Goal: Task Accomplishment & Management: Use online tool/utility

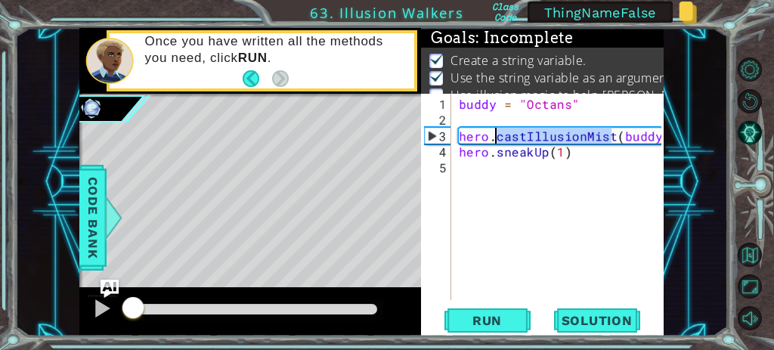
scroll to position [24, 0]
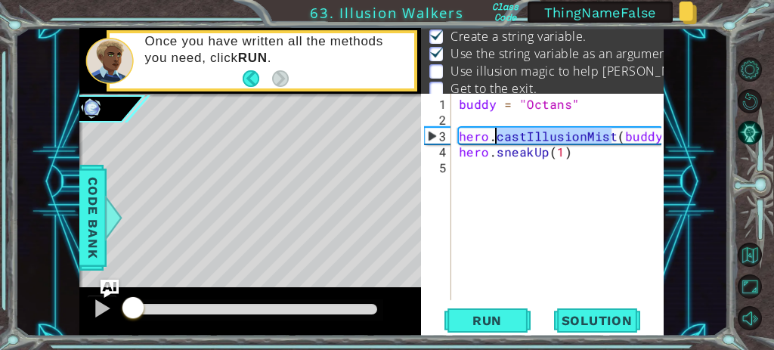
click at [467, 100] on div "buddy = "Octans" hero . castIllusionMist ( [PERSON_NAME] ) hero . sneakUp ( 1 )" at bounding box center [562, 215] width 213 height 238
type textarea "buddy = "Octans""
click at [467, 100] on div "buddy = "Octans" hero . castIllusionMist ( [PERSON_NAME] ) hero . sneakUp ( 1 )" at bounding box center [562, 215] width 213 height 238
drag, startPoint x: 584, startPoint y: 226, endPoint x: 582, endPoint y: 203, distance: 23.5
click at [582, 203] on div "buddy = "Octans" hero . castIllusionMist ( [PERSON_NAME] ) hero . sneakUp ( 1 )" at bounding box center [562, 215] width 213 height 238
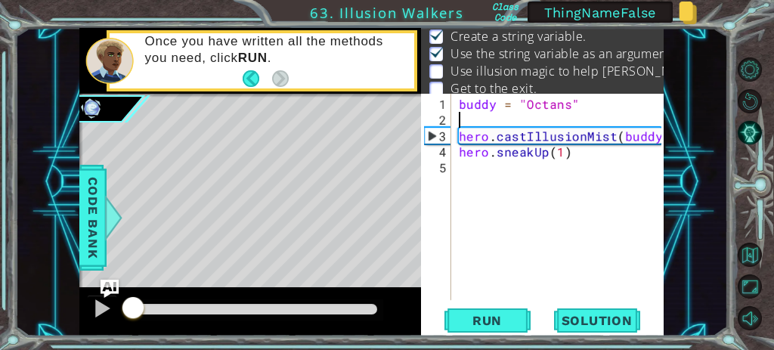
click at [490, 119] on div "buddy = "Octans" hero . castIllusionMist ( [PERSON_NAME] ) hero . sneakUp ( 1 )" at bounding box center [562, 215] width 213 height 238
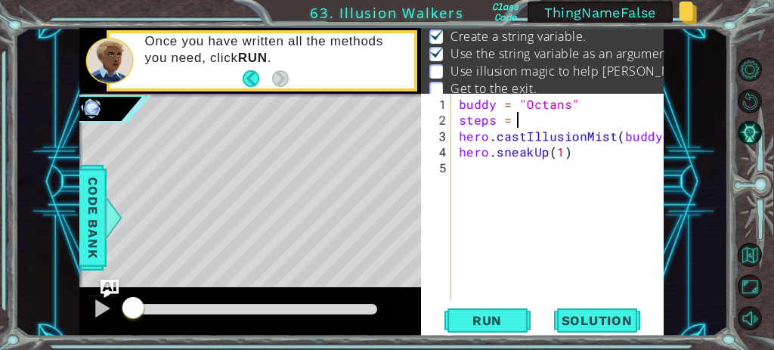
scroll to position [0, 3]
click at [467, 119] on div "buddy = "Octans" steps = 5 hero . castIllusionMist ( [PERSON_NAME] ) hero . sne…" at bounding box center [562, 215] width 213 height 238
click at [528, 121] on div "buddy = "Octans" steps = 5 hero . castIllusionMist ( [PERSON_NAME] ) hero . sne…" at bounding box center [562, 215] width 213 height 238
click at [481, 104] on div "buddy = "Octans" steps = 5 hero . castIllusionMist ( [PERSON_NAME] ) hero . sne…" at bounding box center [562, 215] width 213 height 238
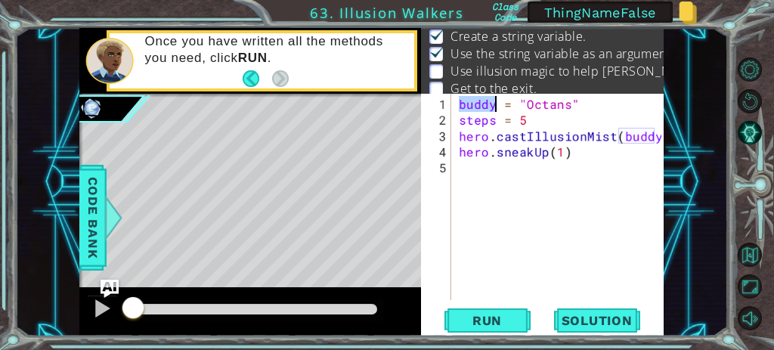
click at [481, 104] on div "buddy = "Octans" steps = 5 hero . castIllusionMist ( [PERSON_NAME] ) hero . sne…" at bounding box center [562, 215] width 213 height 238
drag, startPoint x: 520, startPoint y: 98, endPoint x: 572, endPoint y: 95, distance: 52.2
click at [572, 96] on div "buddy = "Octans" steps = 5 hero . castIllusionMist ( [PERSON_NAME] ) hero . sne…" at bounding box center [562, 215] width 213 height 238
click at [544, 107] on div "buddy = "Octans" steps = 5 hero . castIllusionMist ( [PERSON_NAME] ) hero . sne…" at bounding box center [559, 197] width 206 height 206
drag, startPoint x: 461, startPoint y: 107, endPoint x: 517, endPoint y: 103, distance: 56.1
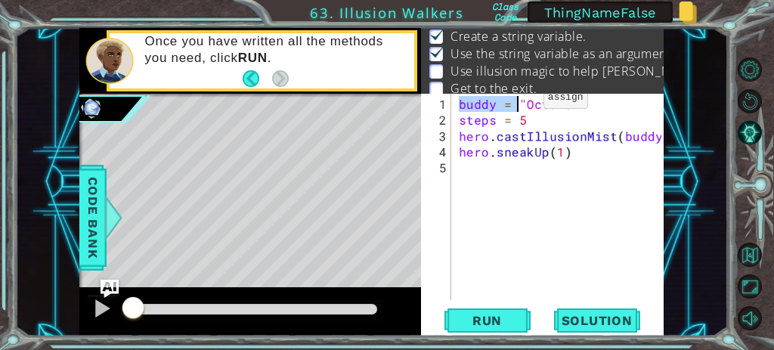
click at [517, 103] on div "buddy = "Octans" steps = 5 hero . castIllusionMist ( [PERSON_NAME] ) hero . sne…" at bounding box center [562, 215] width 213 height 238
click at [481, 109] on div "buddy = "Octans" steps = 5 hero . castIllusionMist ( [PERSON_NAME] ) hero . sne…" at bounding box center [559, 197] width 206 height 206
click at [481, 109] on div "buddy = "Octans" steps = 5 hero . castIllusionMist ( [PERSON_NAME] ) hero . sne…" at bounding box center [562, 215] width 213 height 238
drag, startPoint x: 518, startPoint y: 100, endPoint x: 577, endPoint y: 94, distance: 60.0
click at [577, 94] on div "buddy = "Octans" steps = 5 hero . castIllusionMist ( [PERSON_NAME] ) hero . sne…" at bounding box center [559, 197] width 206 height 206
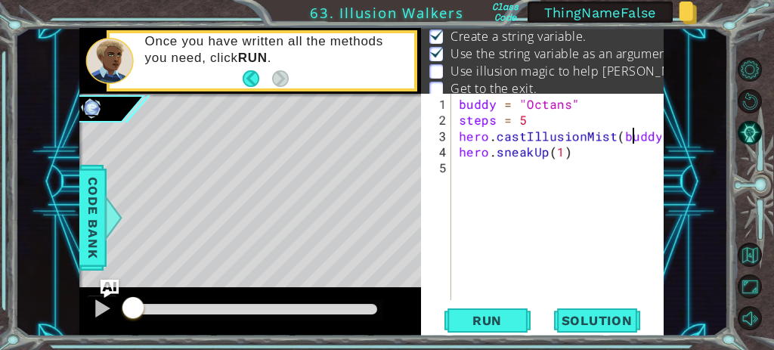
click at [633, 139] on div "buddy = "Octans" steps = 5 hero . castIllusionMist ( [PERSON_NAME] ) hero . sne…" at bounding box center [562, 215] width 213 height 238
click at [466, 105] on div "buddy = "Octans" steps = 5 hero . castIllusionMist ( [PERSON_NAME] ) hero . sne…" at bounding box center [562, 215] width 213 height 238
click at [627, 136] on div "buddy = "Octans" steps = 5 hero . castIllusionMist ( [PERSON_NAME] ) hero . sne…" at bounding box center [562, 215] width 213 height 238
type textarea "hero.castIllusionMist([PERSON_NAME])"
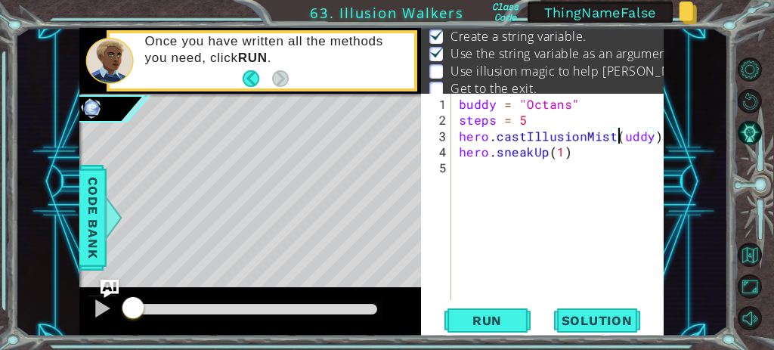
scroll to position [0, 9]
click at [591, 217] on div "buddy = "Octans" steps = 5 hero . castIllusionMist ( [PERSON_NAME] ) hero . sne…" at bounding box center [562, 215] width 213 height 238
click at [500, 327] on span "Run" at bounding box center [487, 320] width 60 height 15
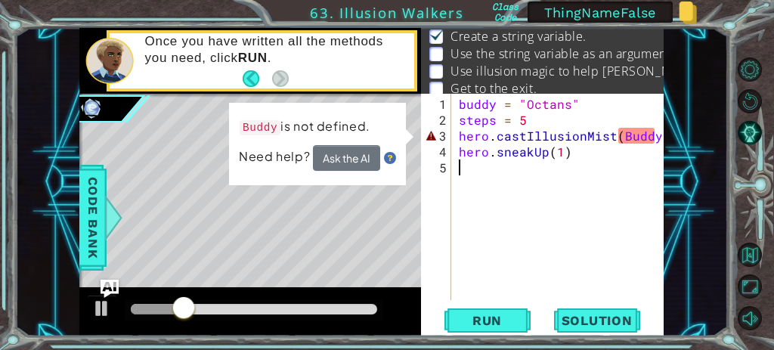
click at [484, 107] on div "buddy = "Octans" steps = 5 hero . castIllusionMist ( [PERSON_NAME] ) hero . sne…" at bounding box center [562, 215] width 213 height 238
click at [549, 102] on div "buddy = "Octans" steps = 5 hero . castIllusionMist ( [PERSON_NAME] ) hero . sne…" at bounding box center [562, 215] width 213 height 238
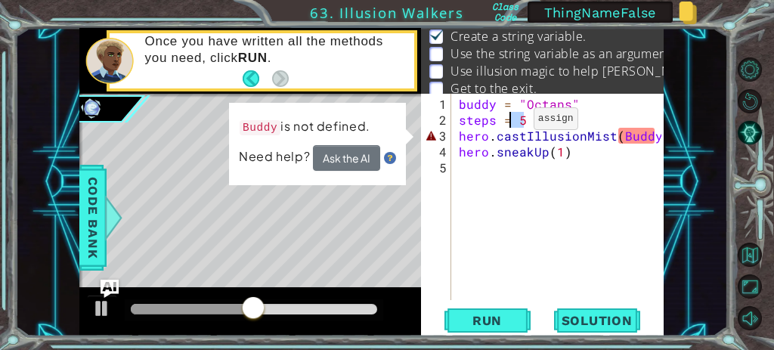
drag, startPoint x: 526, startPoint y: 115, endPoint x: 508, endPoint y: 125, distance: 20.6
click at [508, 125] on div "buddy = "Octans" steps = 5 hero . castIllusionMist ( [PERSON_NAME] ) hero . sne…" at bounding box center [562, 215] width 213 height 238
drag, startPoint x: 525, startPoint y: 99, endPoint x: 575, endPoint y: 95, distance: 50.0
click at [575, 96] on div "buddy = "Octans" steps = 5 hero . castIllusionMist ( [PERSON_NAME] ) hero . sne…" at bounding box center [562, 215] width 213 height 238
click at [636, 129] on div "buddy = "Octans" steps = 5 hero . castIllusionMist ( [PERSON_NAME] ) hero . sne…" at bounding box center [562, 215] width 213 height 238
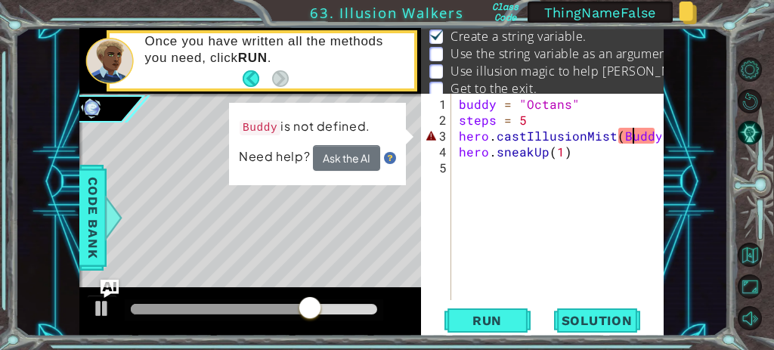
type textarea "hero.castIllusionMist([PERSON_NAME])"
click at [602, 175] on div "buddy = "Octans" steps = 5 hero . castIllusionMist ( [PERSON_NAME] ) hero . sne…" at bounding box center [562, 215] width 213 height 238
click at [556, 150] on div "buddy = "Octans" steps = 5 hero . castIllusionMist ( [PERSON_NAME] ) hero . sne…" at bounding box center [562, 215] width 213 height 238
click at [624, 132] on div "buddy = "Octans" steps = 5 hero . castIllusionMist ( [PERSON_NAME] ) hero . sne…" at bounding box center [562, 215] width 213 height 238
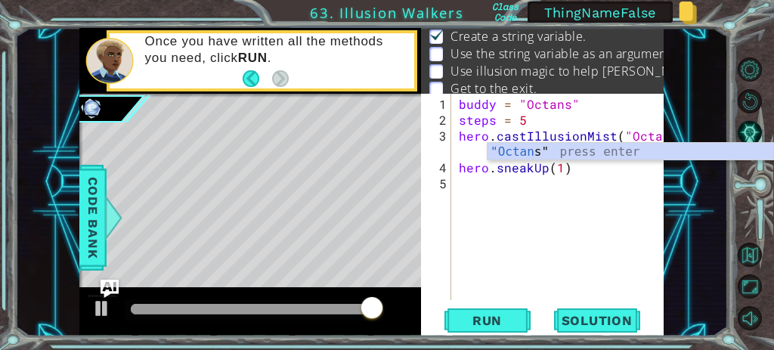
scroll to position [0, 13]
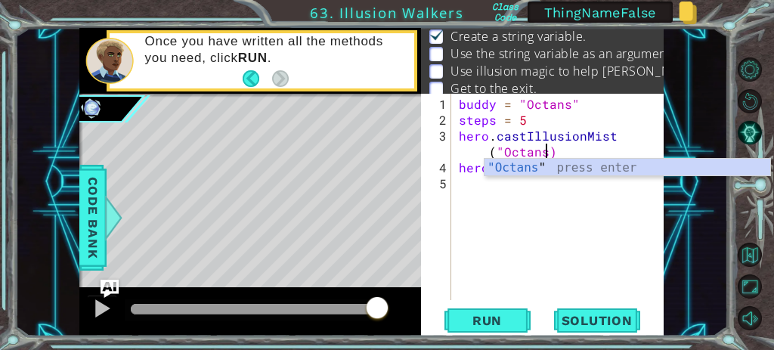
type textarea "hero.castIllusionMist("Octans")"
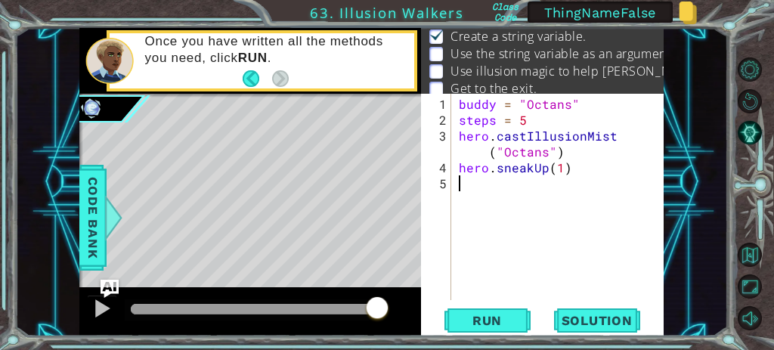
click at [630, 203] on div "buddy = "Octans" steps = 5 hero . castIllusionMist ( "Octans" ) hero . sneakUp …" at bounding box center [562, 215] width 213 height 238
click at [494, 320] on span "Run" at bounding box center [487, 320] width 60 height 15
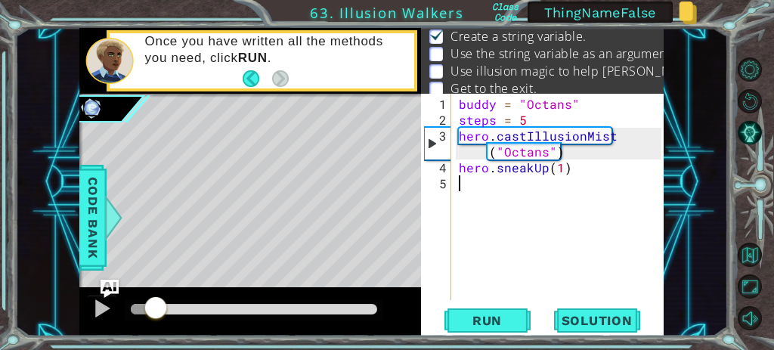
drag, startPoint x: 372, startPoint y: 311, endPoint x: 157, endPoint y: 301, distance: 214.9
click at [157, 301] on div at bounding box center [155, 309] width 27 height 27
click at [559, 169] on div "buddy = "Octans" steps = 5 hero . castIllusionMist ( "Octans" ) hero . sneakUp …" at bounding box center [562, 215] width 213 height 238
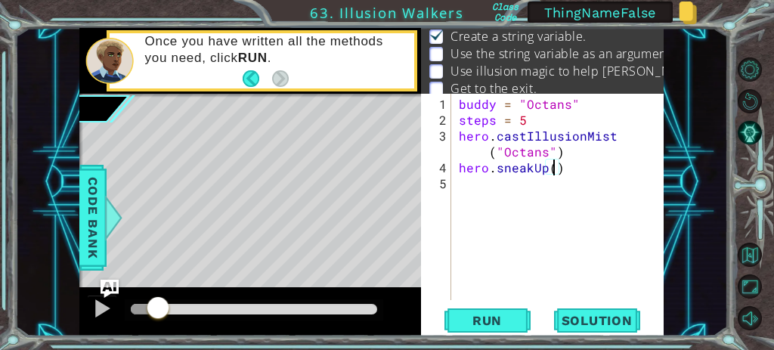
scroll to position [0, 6]
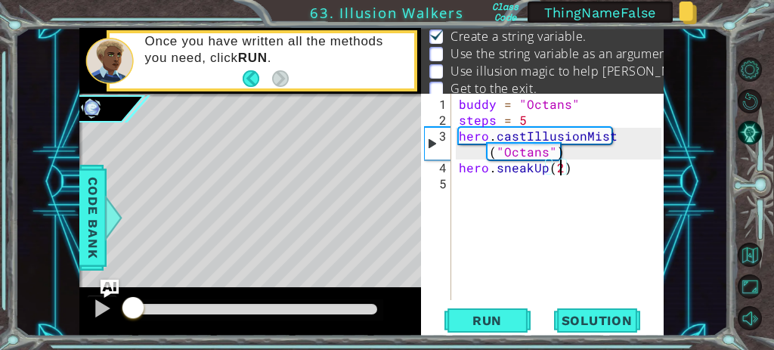
drag, startPoint x: 156, startPoint y: 311, endPoint x: 110, endPoint y: 308, distance: 46.3
click at [110, 308] on div at bounding box center [250, 311] width 342 height 48
click at [487, 320] on span "Run" at bounding box center [487, 320] width 60 height 15
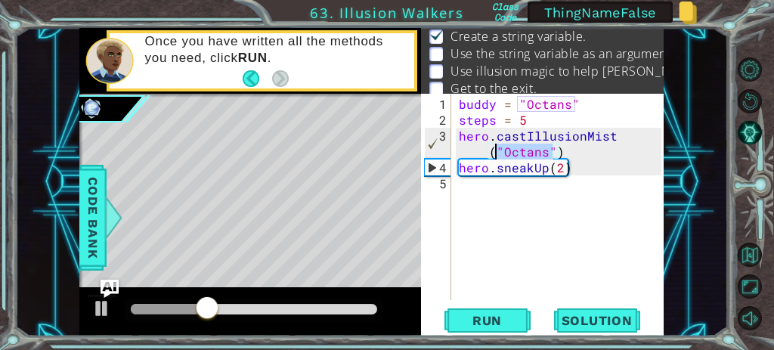
drag, startPoint x: 550, startPoint y: 150, endPoint x: 496, endPoint y: 150, distance: 54.4
click at [496, 150] on div "buddy = "Octans" steps = 5 hero . castIllusionMist ( "Octans" ) hero . sneakUp …" at bounding box center [562, 215] width 213 height 238
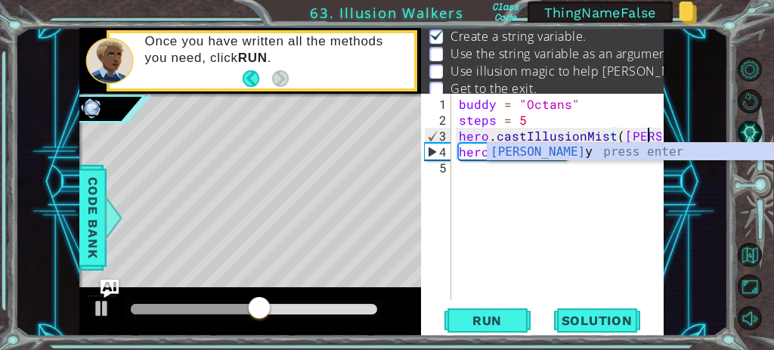
type textarea "hero.castIllusionMist(buddy)"
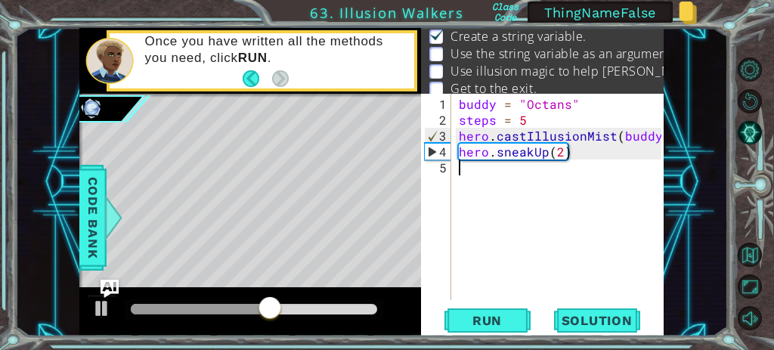
click at [543, 223] on div "buddy = "Octans" steps = 5 hero . castIllusionMist ( [PERSON_NAME] ) hero . sne…" at bounding box center [562, 215] width 213 height 238
click at [482, 107] on div "buddy = "Octans" steps = 5 hero . castIllusionMist ( [PERSON_NAME] ) hero . sne…" at bounding box center [562, 215] width 213 height 238
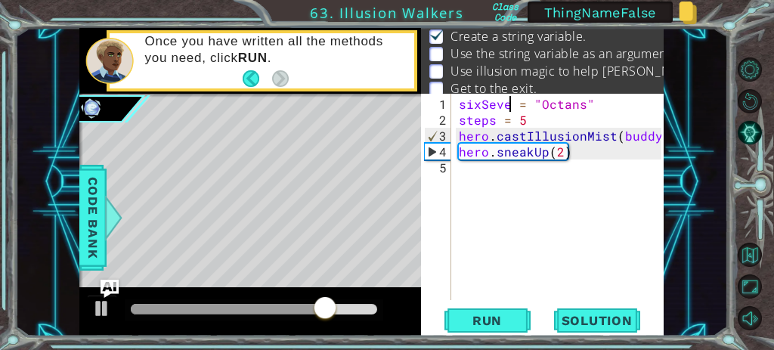
scroll to position [0, 2]
type textarea "sixSeven = "Octans""
click at [502, 329] on button "Run" at bounding box center [487, 320] width 91 height 24
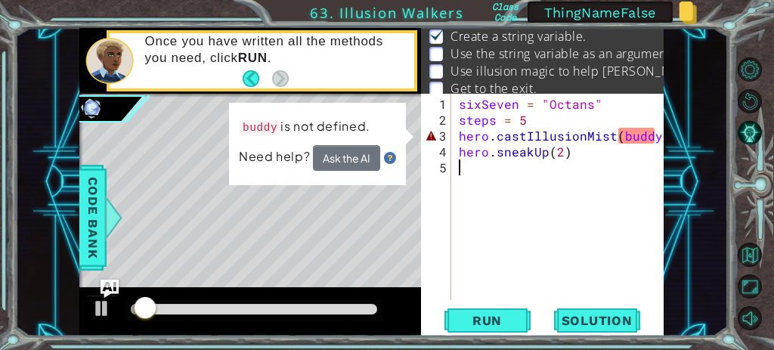
click at [506, 166] on div "sixSeven = "Octans" steps = 5 hero . castIllusionMist ( [PERSON_NAME] ) hero . …" at bounding box center [562, 215] width 213 height 238
click at [633, 135] on div "sixSeven = "Octans" steps = 5 hero . castIllusionMist ( [PERSON_NAME] ) hero . …" at bounding box center [562, 215] width 213 height 238
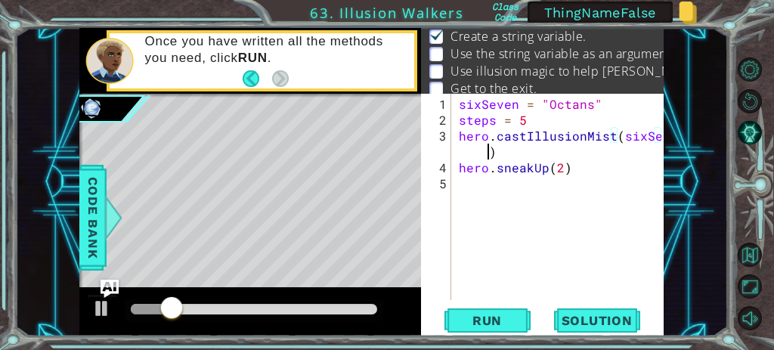
scroll to position [0, 13]
type textarea "hero.castIllusionMist(sixSeven)"
click at [462, 318] on span "Run" at bounding box center [487, 320] width 60 height 15
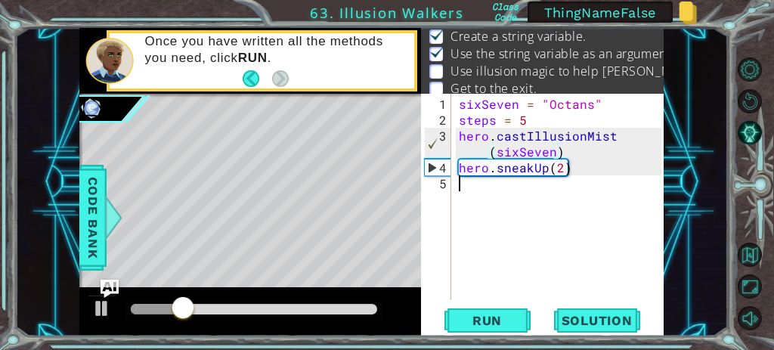
click at [537, 240] on div "sixSeven = "Octans" steps = 5 hero . castIllusionMist ( sixSeven ) hero . sneak…" at bounding box center [562, 215] width 213 height 238
click at [487, 107] on div "sixSeven = "Octans" steps = 5 hero . castIllusionMist ( sixSeven ) hero . sneak…" at bounding box center [562, 215] width 213 height 238
type textarea "sixSeven = "Octans""
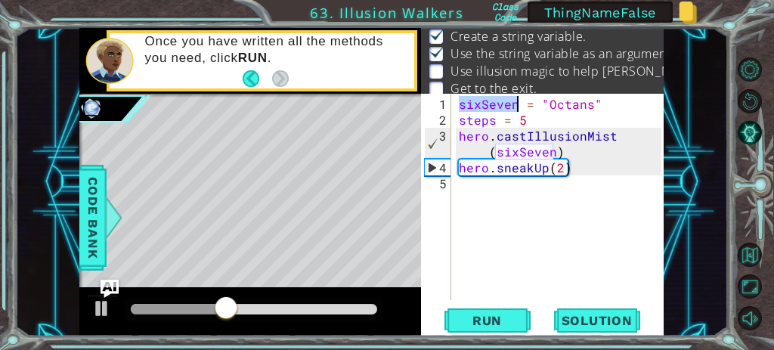
drag, startPoint x: 487, startPoint y: 107, endPoint x: 505, endPoint y: 107, distance: 18.2
click at [505, 107] on div "sixSeven = "Octans" steps = 5 hero . castIllusionMist ( sixSeven ) hero . sneak…" at bounding box center [562, 215] width 213 height 238
